Goal: Task Accomplishment & Management: Use online tool/utility

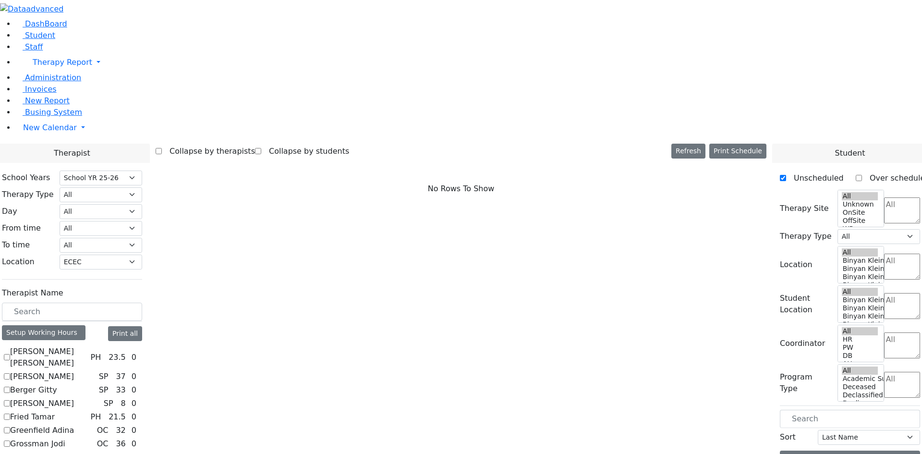
select select "212"
select select "33"
click at [50, 40] on link "Student" at bounding box center [35, 35] width 40 height 9
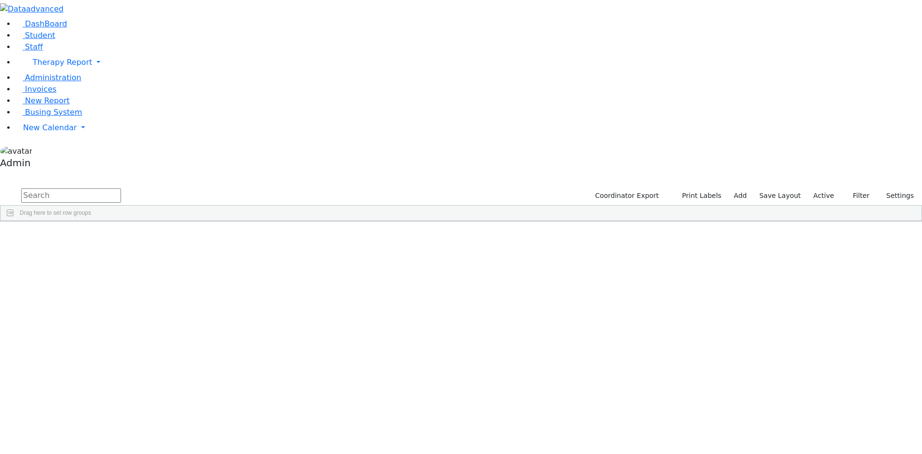
click at [121, 188] on input "text" at bounding box center [71, 195] width 100 height 14
type input "stern"
click at [43, 72] on link "New Calendar" at bounding box center [468, 62] width 906 height 19
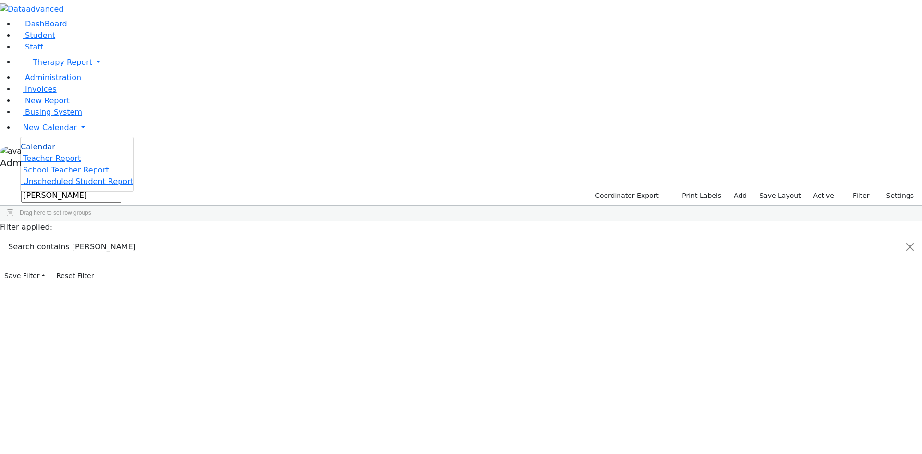
click at [42, 151] on span "Calendar" at bounding box center [38, 146] width 35 height 9
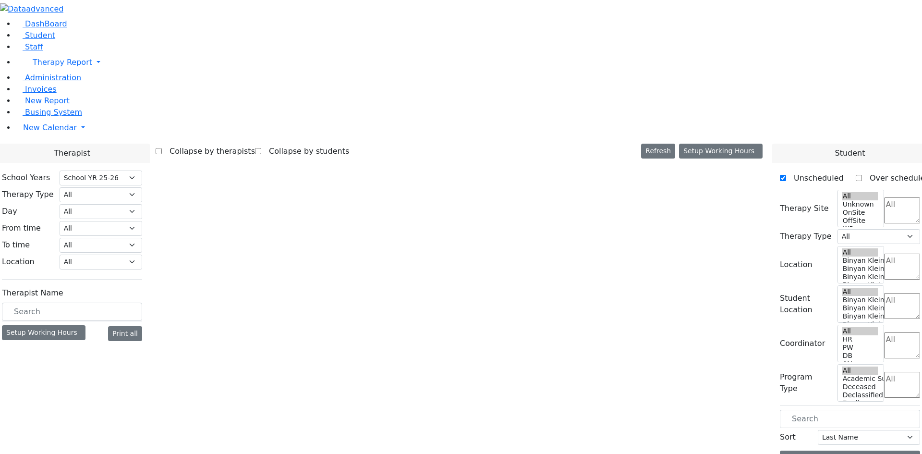
select select "212"
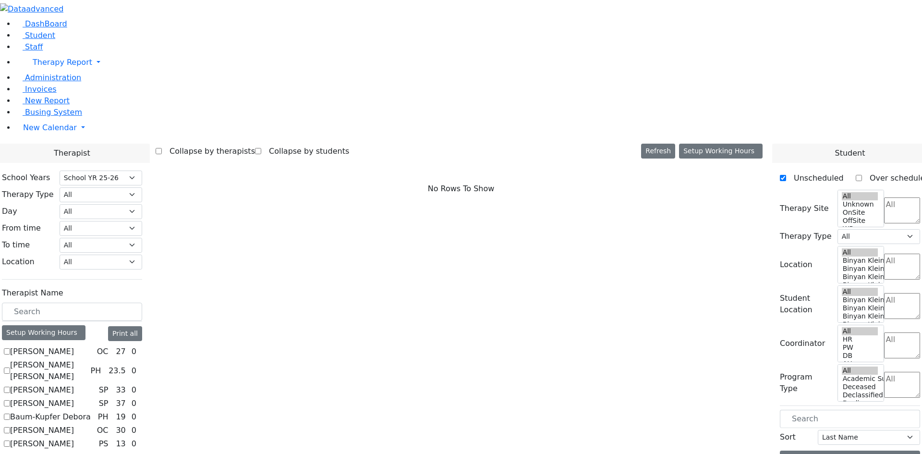
click at [74, 346] on label "[PERSON_NAME]" at bounding box center [42, 352] width 64 height 12
click at [10, 348] on input "[PERSON_NAME]" at bounding box center [7, 351] width 6 height 6
checkbox input "true"
select select "1"
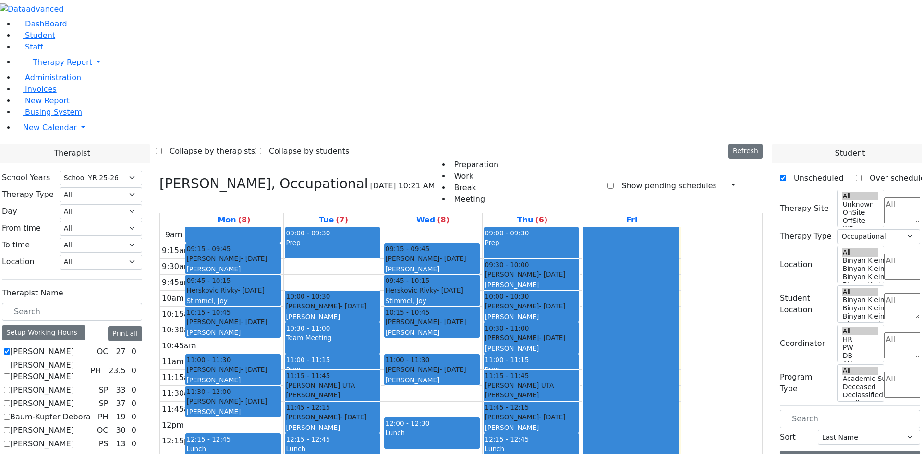
click at [74, 346] on label "Abramczyk ZC" at bounding box center [42, 352] width 64 height 12
click at [10, 348] on input "Abramczyk ZC" at bounding box center [7, 351] width 6 height 6
checkbox input "false"
select select
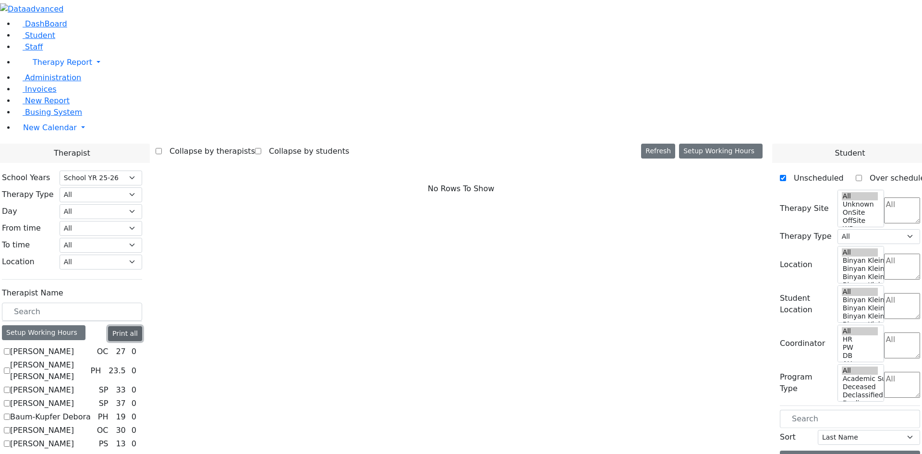
click at [142, 326] on button "Print all" at bounding box center [125, 333] width 34 height 15
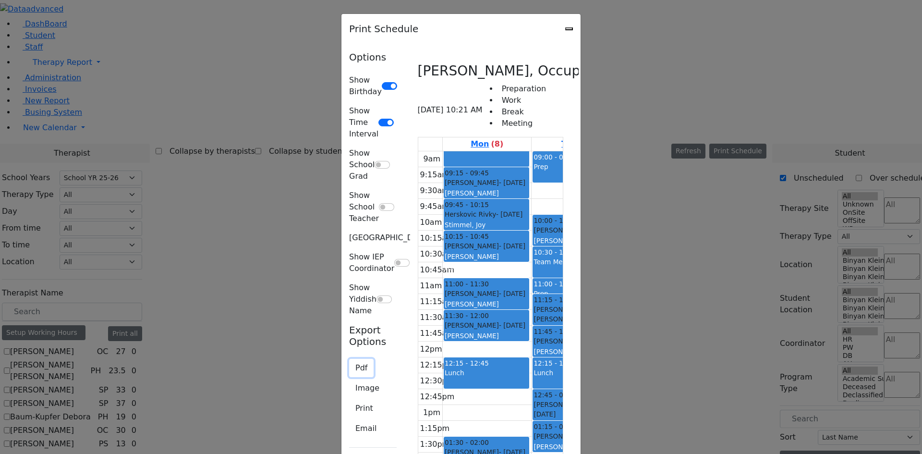
click at [349, 359] on button "Pdf" at bounding box center [361, 368] width 24 height 18
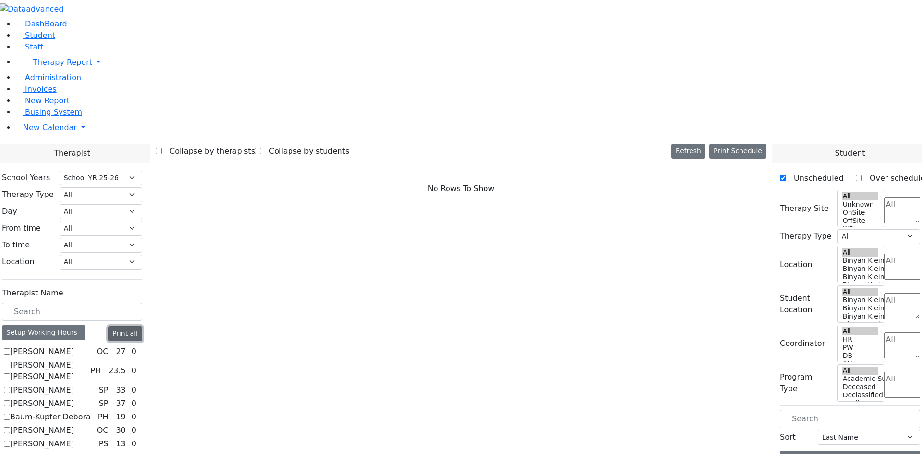
click at [142, 326] on button "Print all" at bounding box center [125, 333] width 34 height 15
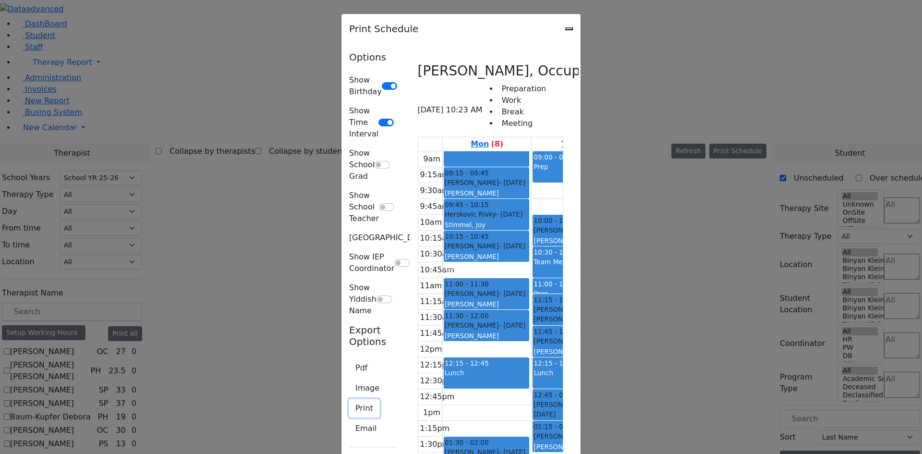
click at [349, 399] on button "Print" at bounding box center [364, 408] width 30 height 18
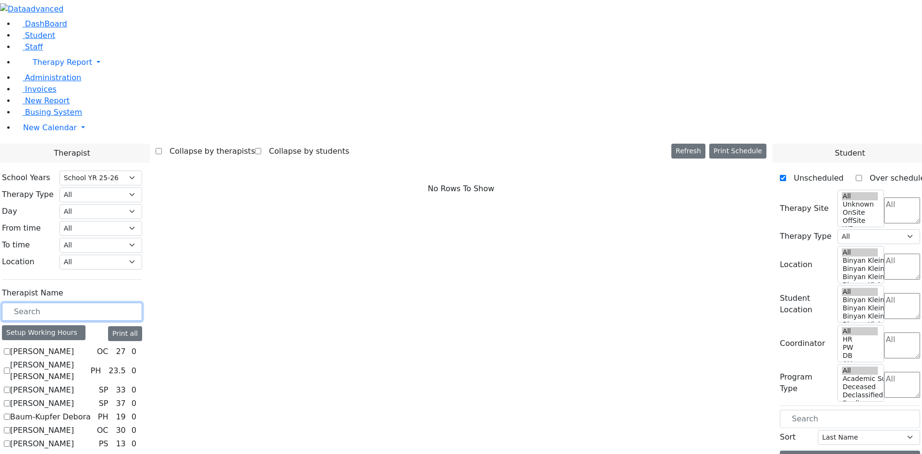
click at [142, 302] on input "text" at bounding box center [72, 311] width 140 height 18
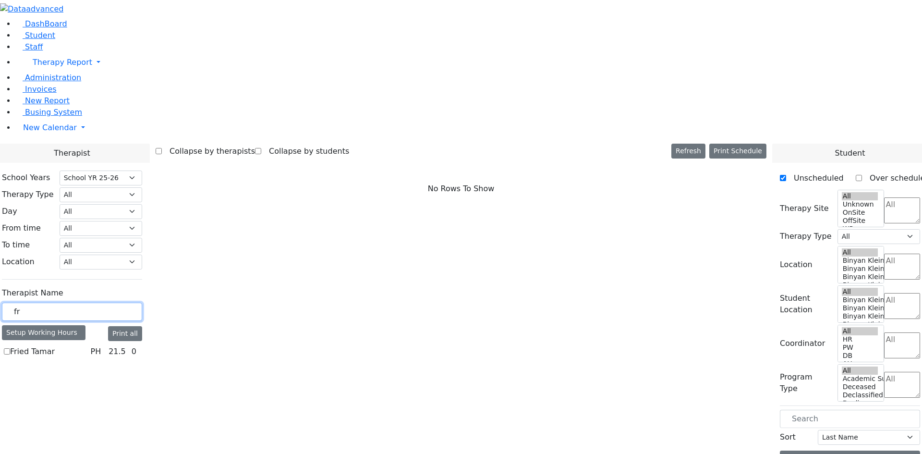
type input "fr"
click at [55, 346] on label "Fried Tamar" at bounding box center [32, 352] width 45 height 12
click at [10, 348] on input "Fried Tamar" at bounding box center [7, 351] width 6 height 6
checkbox input "true"
select select "2"
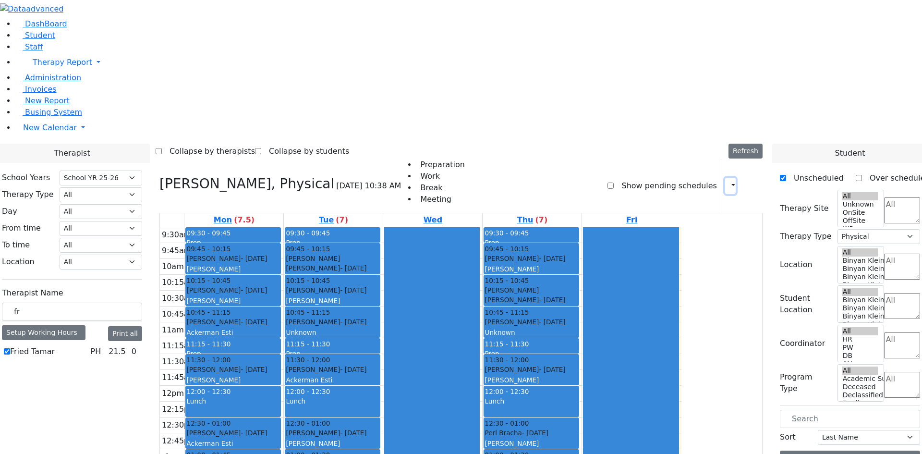
click at [725, 178] on button "button" at bounding box center [730, 186] width 11 height 16
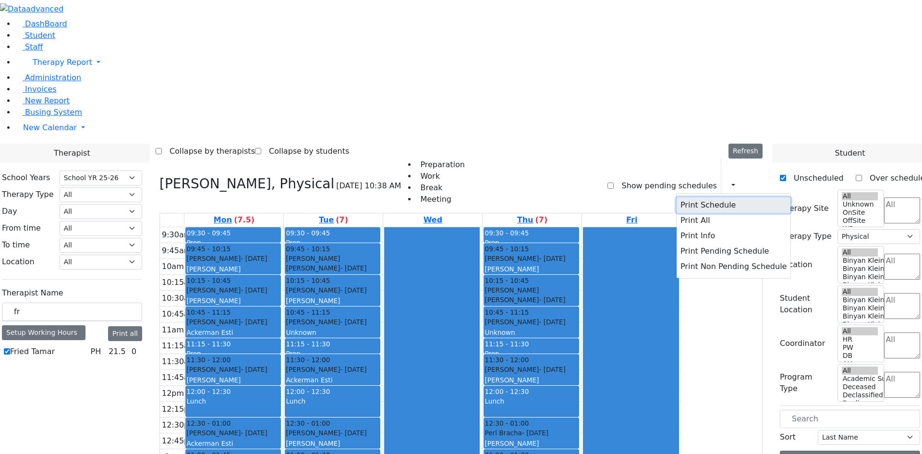
click at [689, 197] on button "Print Schedule" at bounding box center [734, 204] width 114 height 15
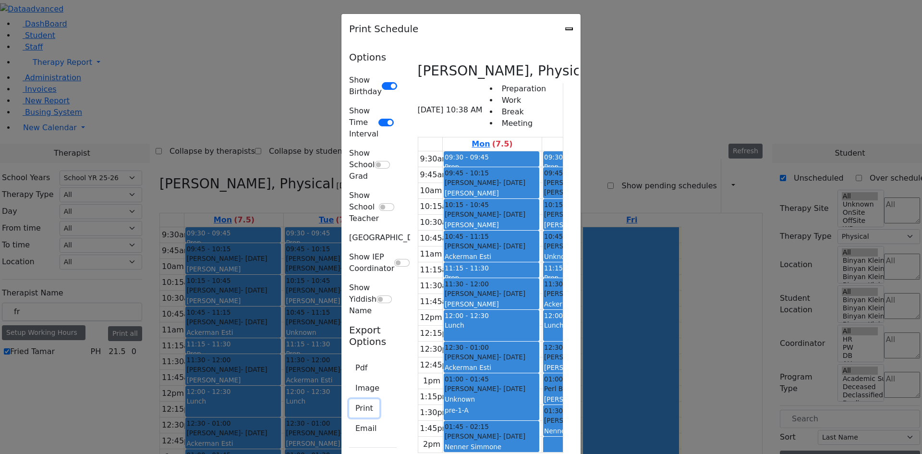
click at [349, 399] on button "Print" at bounding box center [364, 408] width 30 height 18
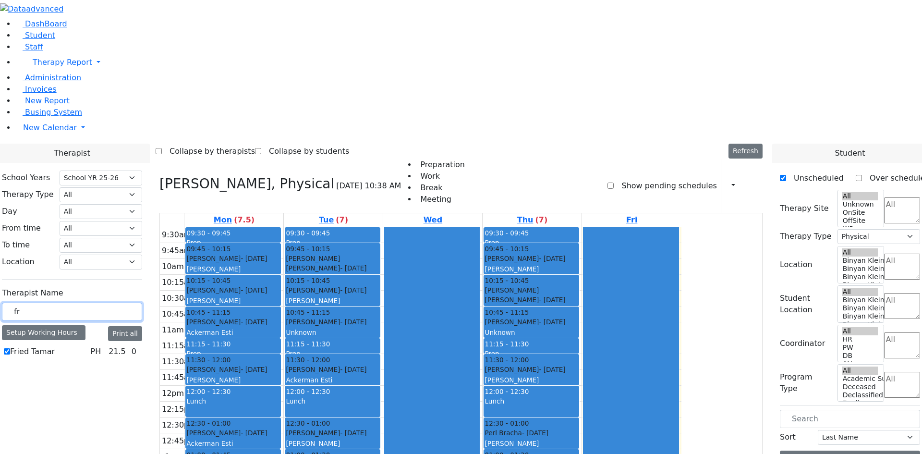
click at [142, 302] on input "fr" at bounding box center [72, 311] width 140 height 18
type input "fleg"
click at [74, 346] on label "Flegmann Esther S" at bounding box center [42, 352] width 64 height 12
click at [10, 348] on input "Flegmann Esther S" at bounding box center [7, 351] width 6 height 6
checkbox input "true"
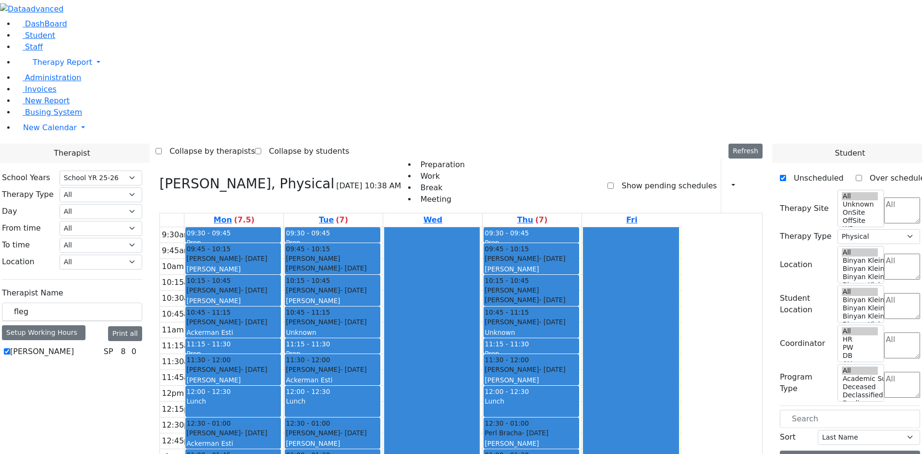
select select "3"
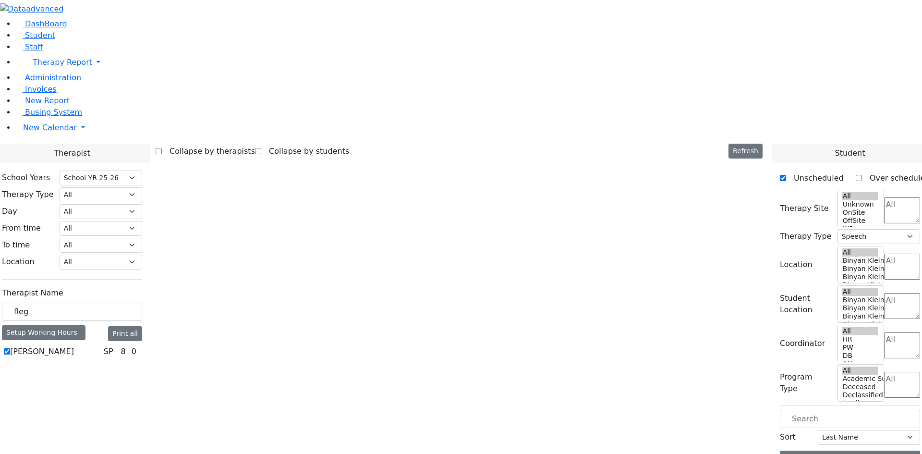
select select "212"
select select "3"
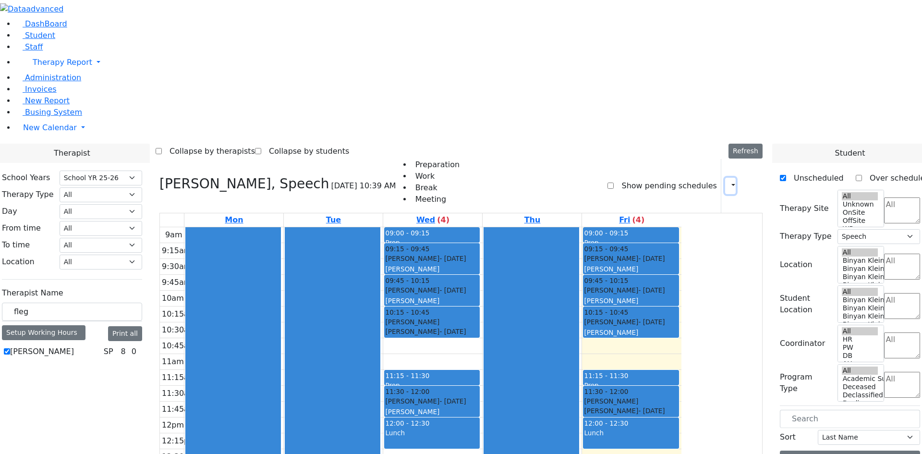
click at [727, 181] on icon "button" at bounding box center [727, 185] width 0 height 9
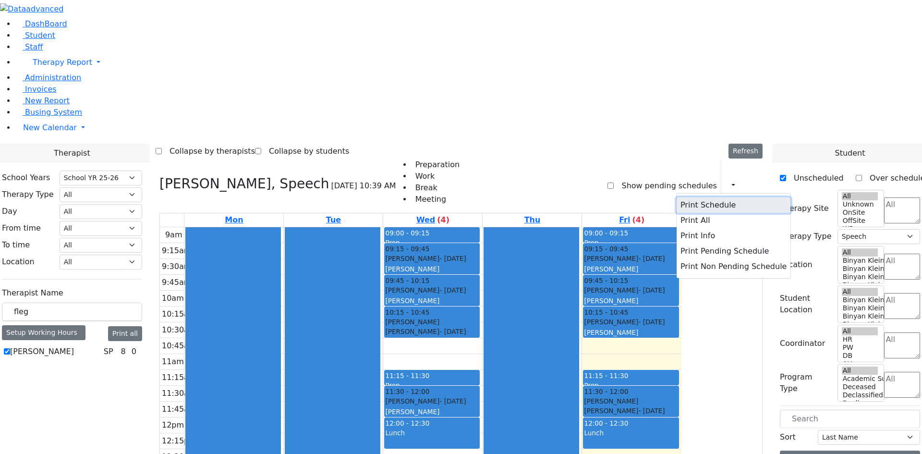
click at [706, 197] on button "Print Schedule" at bounding box center [734, 204] width 114 height 15
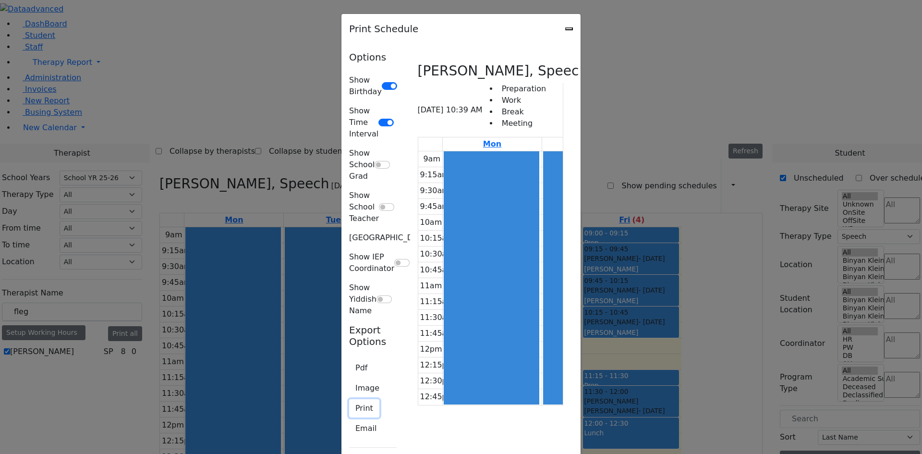
click at [349, 399] on button "Print" at bounding box center [364, 408] width 30 height 18
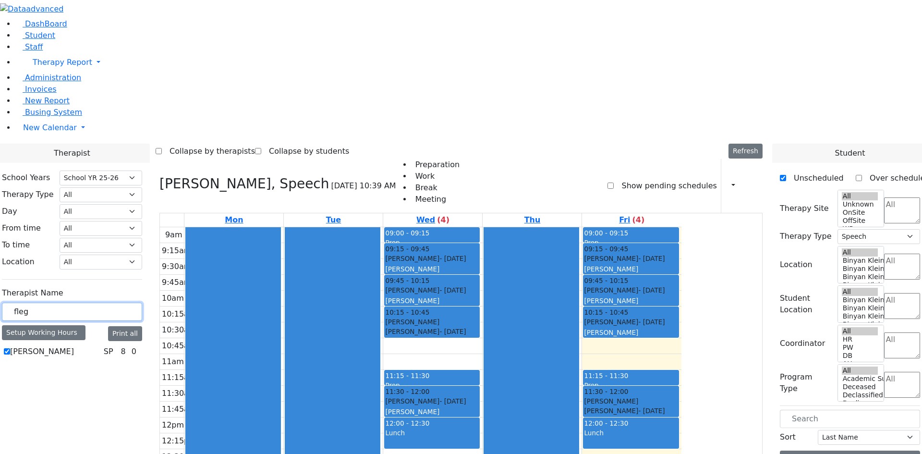
click at [142, 302] on input "fleg" at bounding box center [72, 311] width 140 height 18
type input "f"
type input "gree"
click at [74, 346] on label "Greenfield Adina" at bounding box center [42, 352] width 64 height 12
click at [10, 348] on input "Greenfield Adina" at bounding box center [7, 351] width 6 height 6
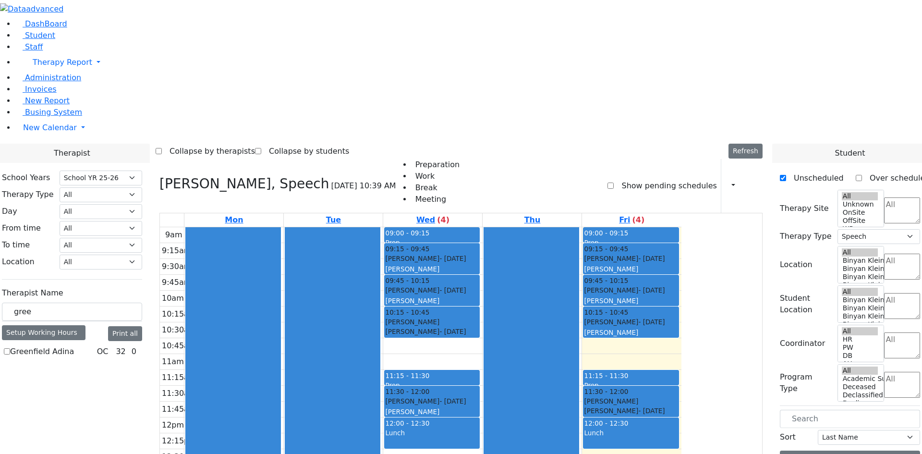
checkbox input "true"
select select "1"
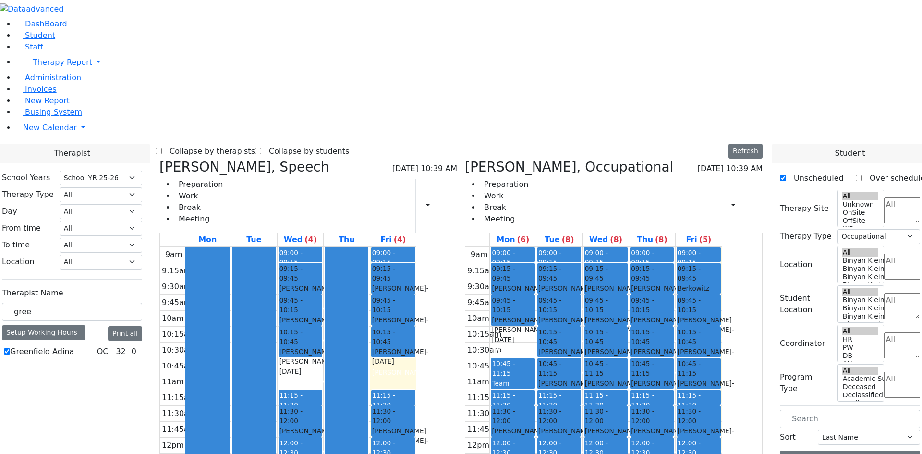
click at [159, 159] on icon at bounding box center [159, 167] width 0 height 16
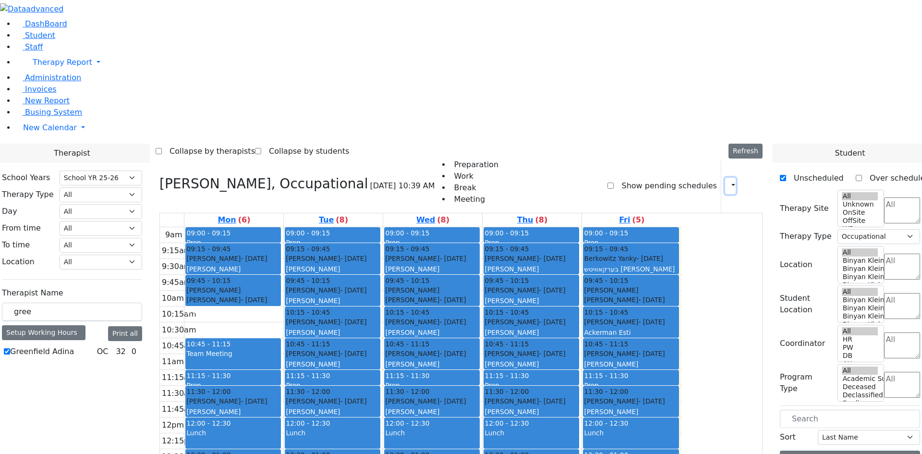
click at [726, 178] on button "button" at bounding box center [730, 186] width 11 height 16
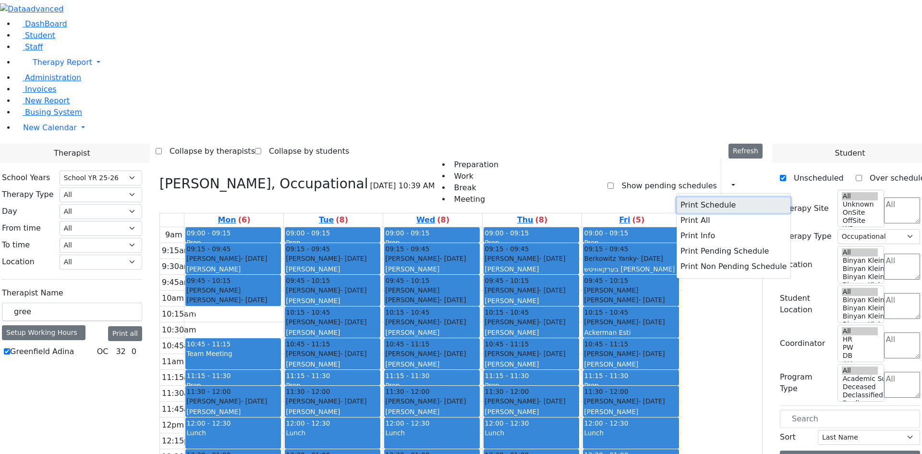
click at [697, 197] on button "Print Schedule" at bounding box center [734, 204] width 114 height 15
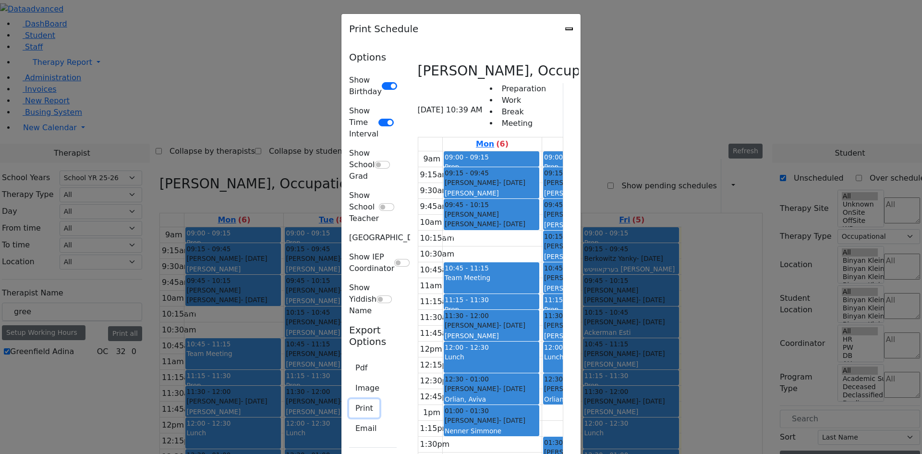
click at [349, 399] on button "Print" at bounding box center [364, 408] width 30 height 18
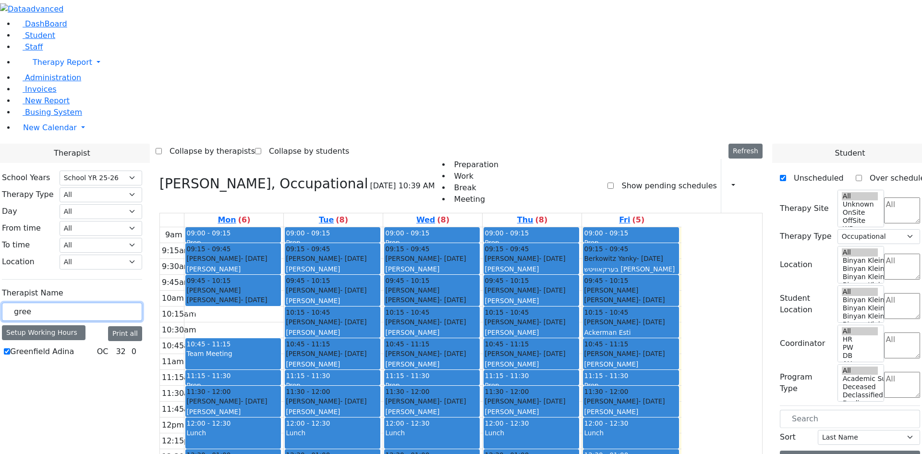
drag, startPoint x: 164, startPoint y: 173, endPoint x: 148, endPoint y: 173, distance: 15.4
click at [142, 302] on input "gree" at bounding box center [72, 311] width 140 height 18
type input "gros"
click at [65, 346] on label "Grossman Jodi" at bounding box center [37, 352] width 55 height 12
click at [10, 348] on input "Grossman Jodi" at bounding box center [7, 351] width 6 height 6
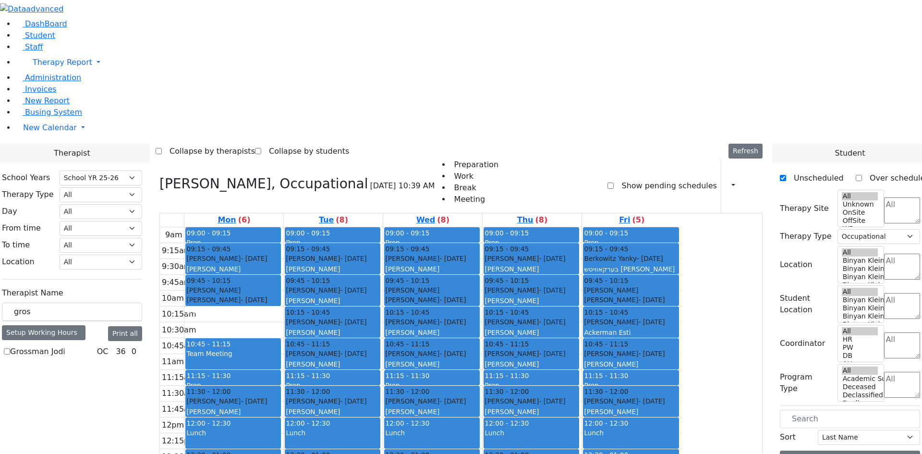
checkbox input "true"
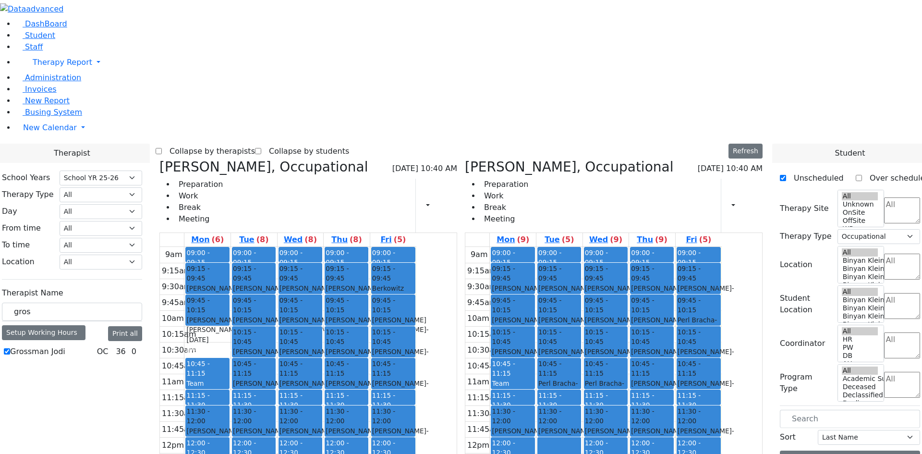
click at [159, 159] on icon at bounding box center [159, 167] width 0 height 16
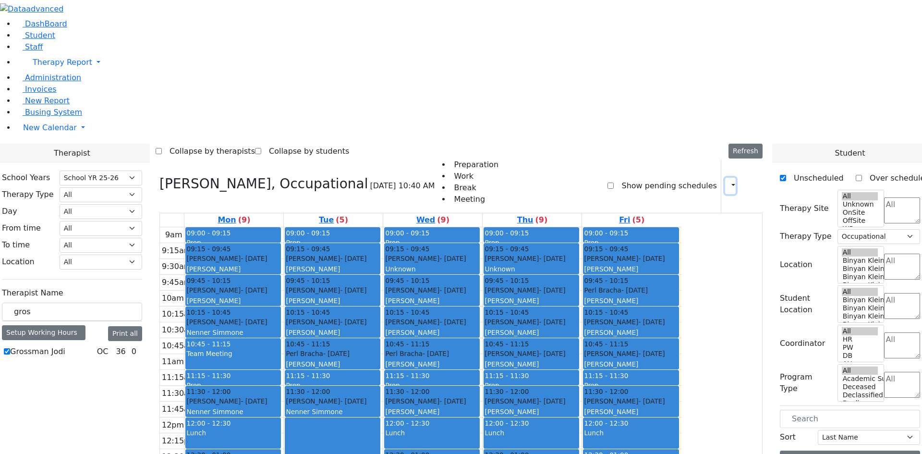
click at [727, 178] on button "button" at bounding box center [730, 186] width 11 height 16
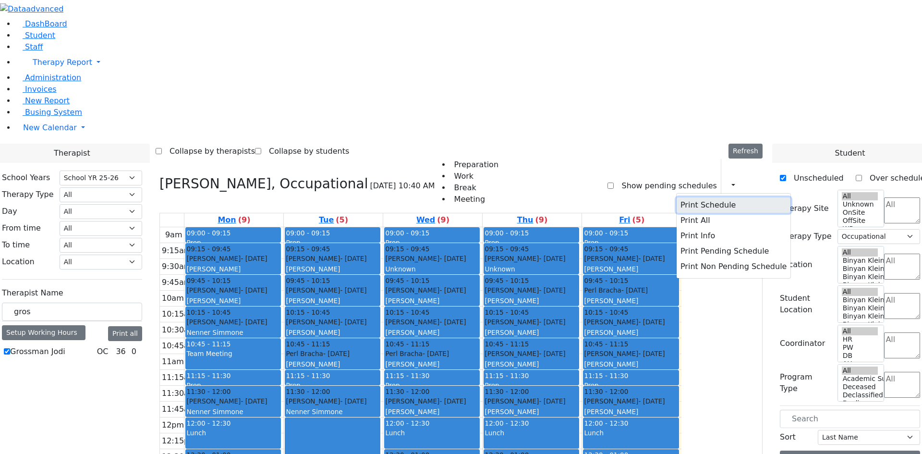
click at [703, 197] on button "Print Schedule" at bounding box center [734, 204] width 114 height 15
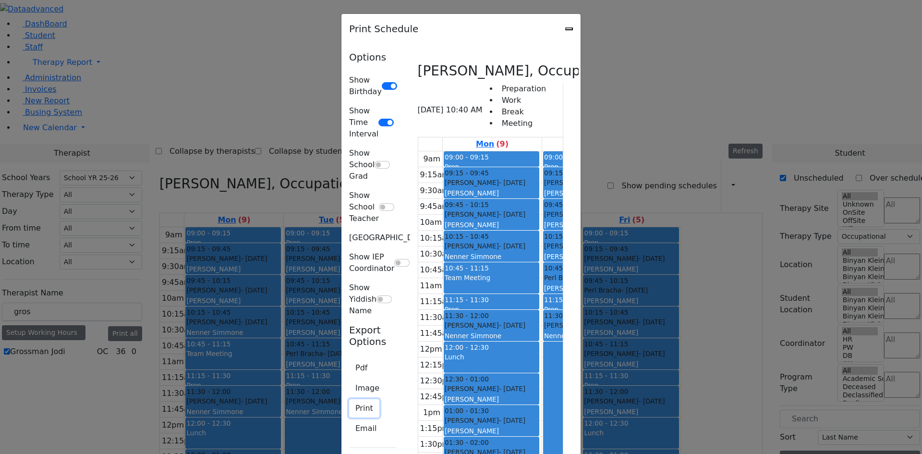
click at [349, 399] on button "Print" at bounding box center [364, 408] width 30 height 18
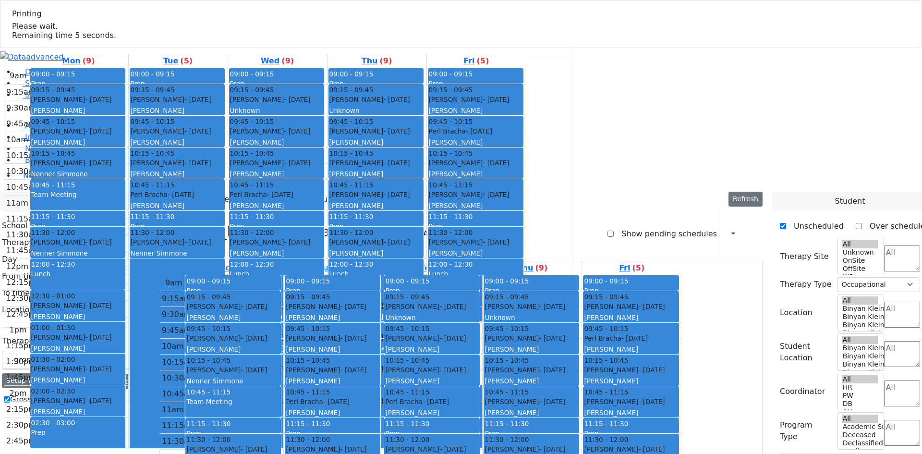
select select "212"
select select "1"
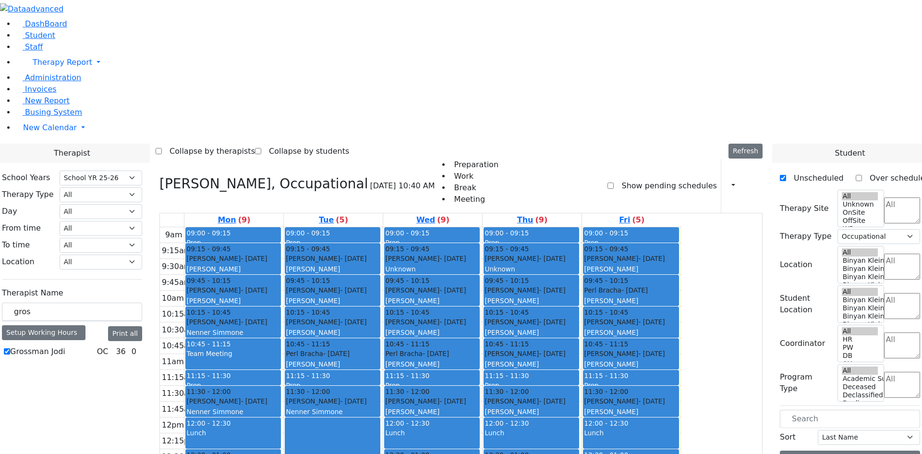
click at [115, 346] on div "Grossman Jodi OC 36 0" at bounding box center [72, 352] width 140 height 12
click at [65, 346] on label "Grossman Jodi" at bounding box center [37, 352] width 55 height 12
click at [10, 348] on input "Grossman Jodi" at bounding box center [7, 351] width 6 height 6
checkbox input "false"
select select
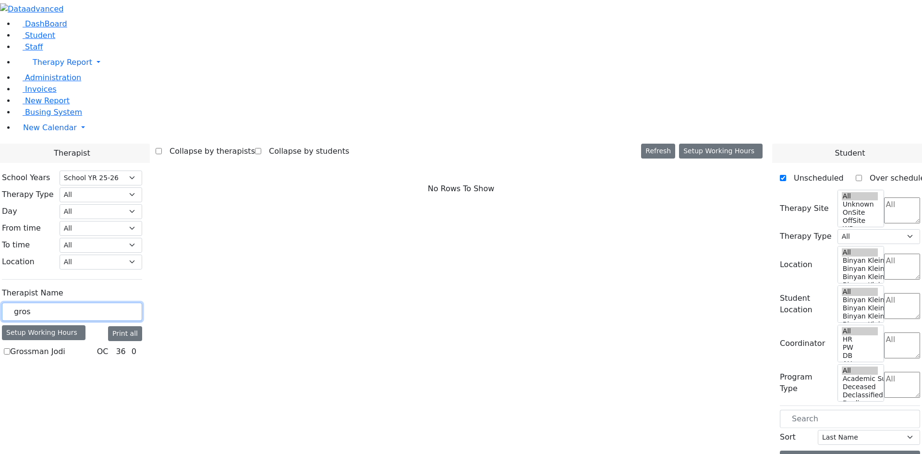
click at [142, 302] on input "gros" at bounding box center [72, 311] width 140 height 18
type input "g"
type input "wa"
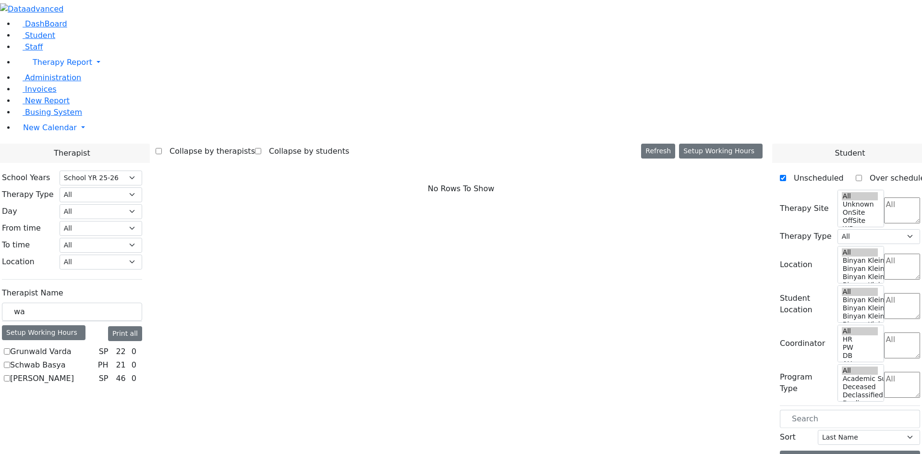
click at [74, 373] on label "Wajsfeld Sarah" at bounding box center [42, 379] width 64 height 12
click at [10, 375] on input "Wajsfeld Sarah" at bounding box center [7, 378] width 6 height 6
checkbox input "true"
select select "3"
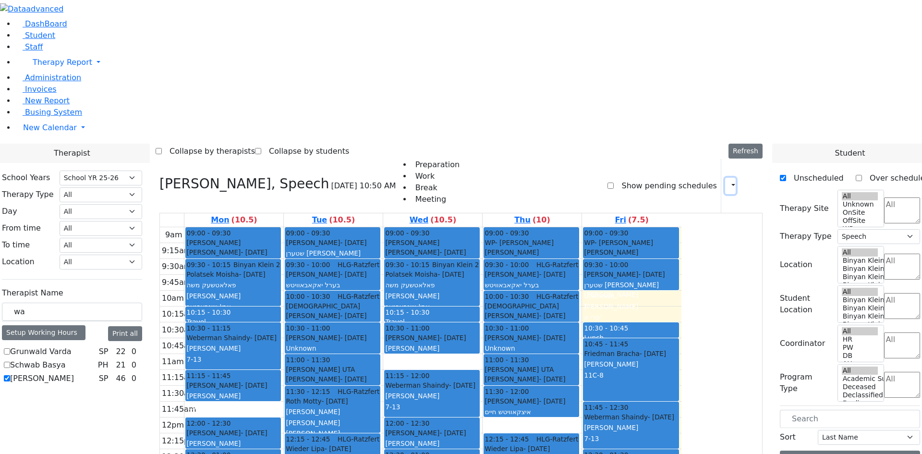
click at [725, 178] on button "button" at bounding box center [730, 186] width 11 height 16
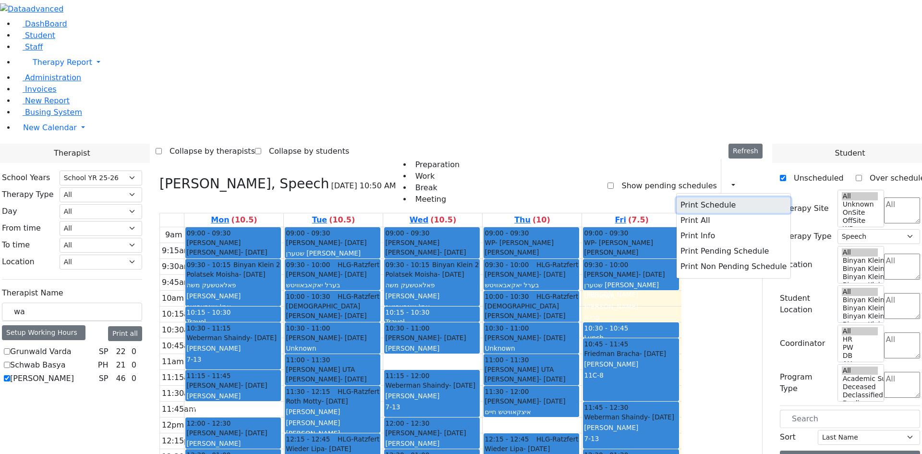
click at [688, 197] on button "Print Schedule" at bounding box center [734, 204] width 114 height 15
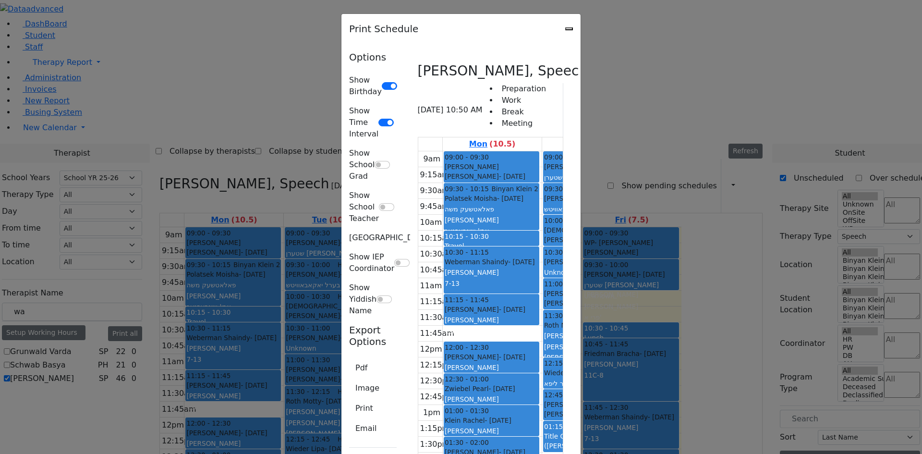
click at [569, 29] on icon "Close" at bounding box center [569, 29] width 0 height 0
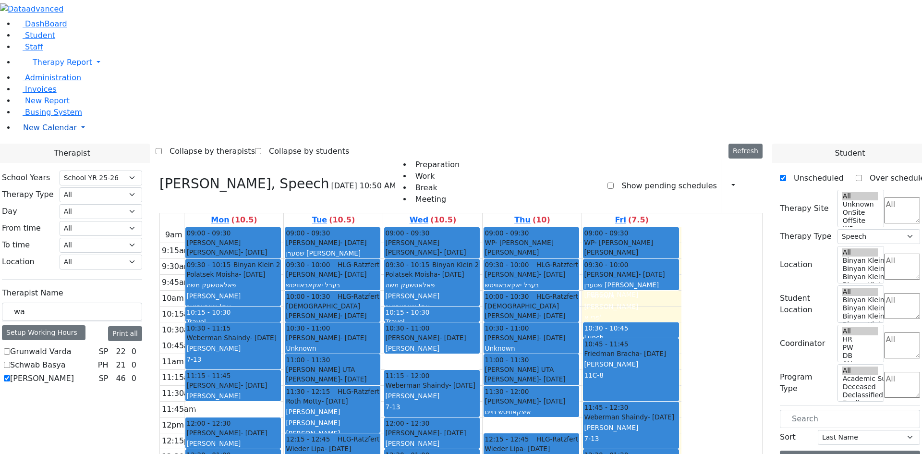
click at [45, 67] on span "New Calendar" at bounding box center [63, 62] width 60 height 9
click at [48, 117] on span "Busing System" at bounding box center [53, 112] width 57 height 9
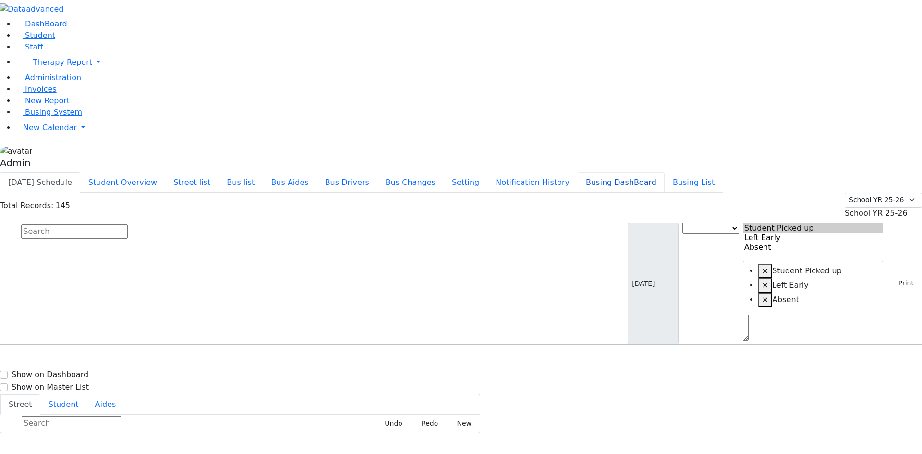
click at [657, 172] on button "Busing DashBoard" at bounding box center [621, 182] width 87 height 20
